Goal: Navigation & Orientation: Find specific page/section

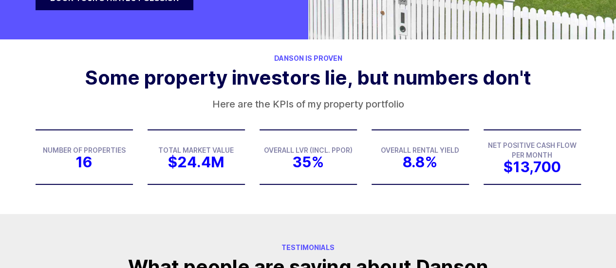
scroll to position [313, 0]
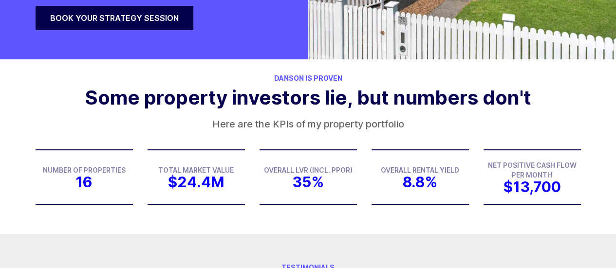
click at [319, 150] on div "Overall LVR (Incl. PPOR) 35%" at bounding box center [308, 178] width 97 height 56
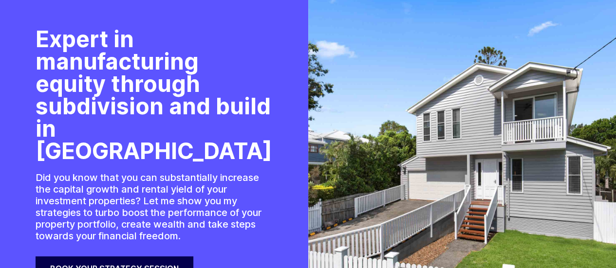
scroll to position [0, 0]
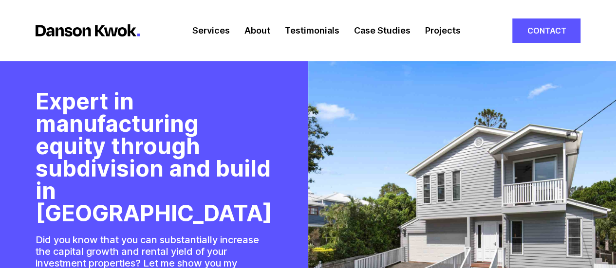
click at [446, 24] on link "Projects" at bounding box center [443, 30] width 36 height 61
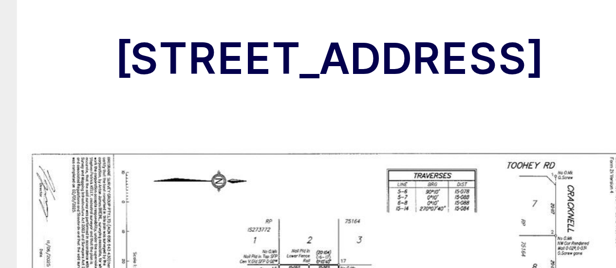
scroll to position [2912, 0]
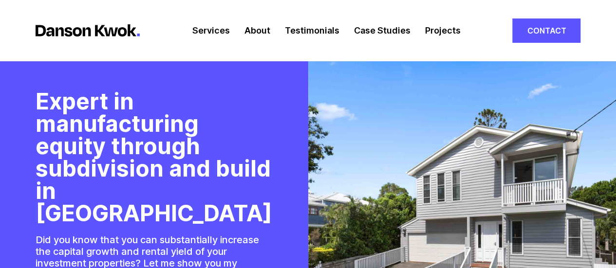
click at [432, 32] on link "Projects" at bounding box center [443, 30] width 36 height 61
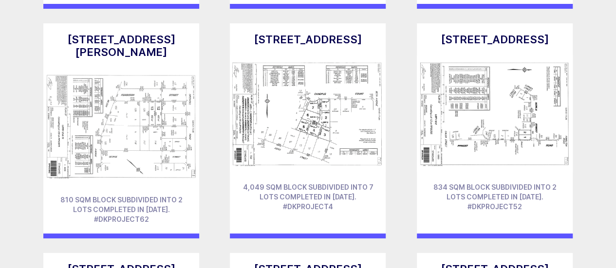
scroll to position [2435, 0]
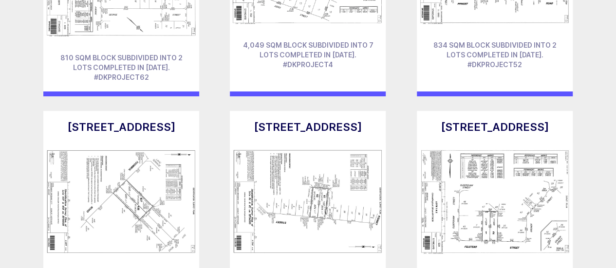
drag, startPoint x: 574, startPoint y: 185, endPoint x: 467, endPoint y: 215, distance: 111.8
click at [467, 215] on article "[STREET_ADDRESS] 809 sqm block subdivided into 2 lots completed in [DATE]. #dkp…" at bounding box center [495, 212] width 156 height 203
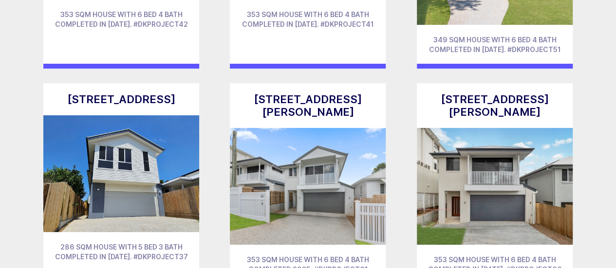
scroll to position [5912, 0]
